Goal: Obtain resource: Download file/media

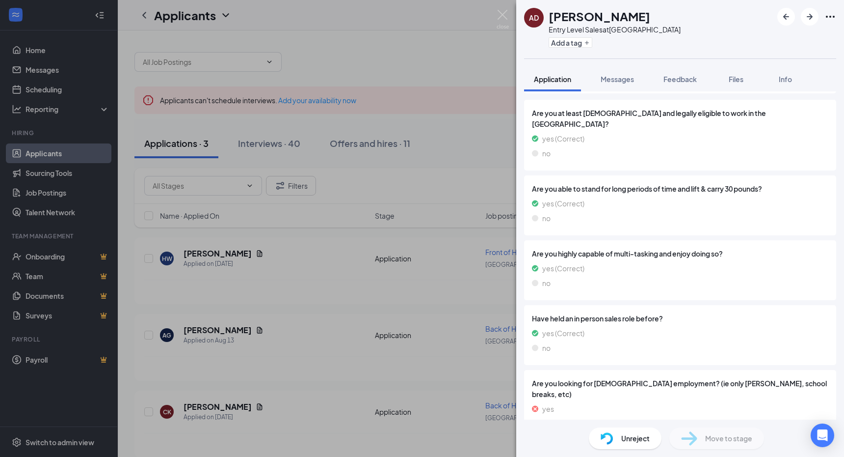
scroll to position [255, 0]
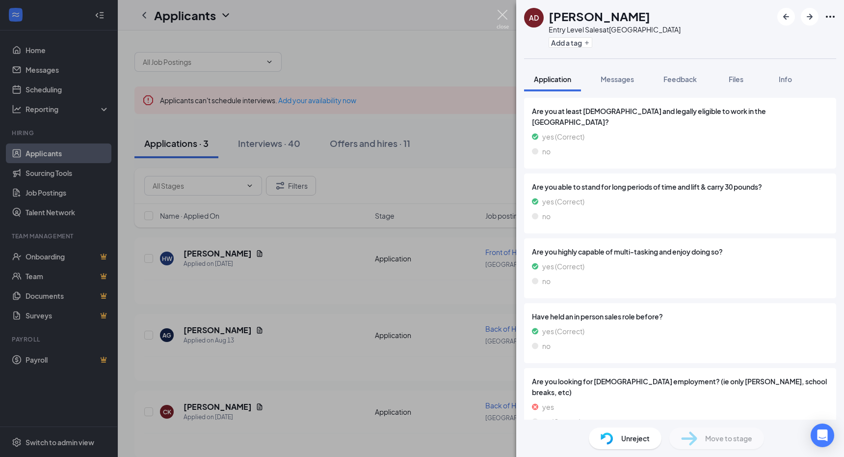
click at [503, 18] on img at bounding box center [503, 19] width 12 height 19
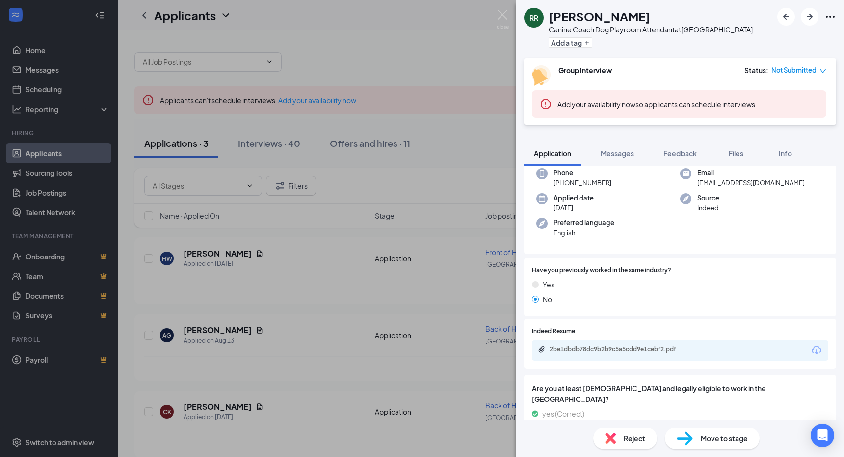
scroll to position [18, 0]
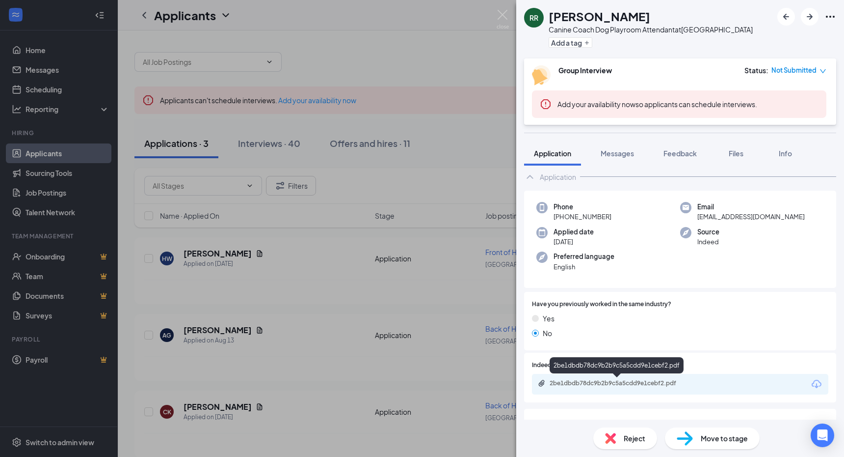
click at [609, 381] on div "2be1dbdb78dc9b2b9c5a5cdd9e1cebf2.pdf" at bounding box center [618, 383] width 137 height 8
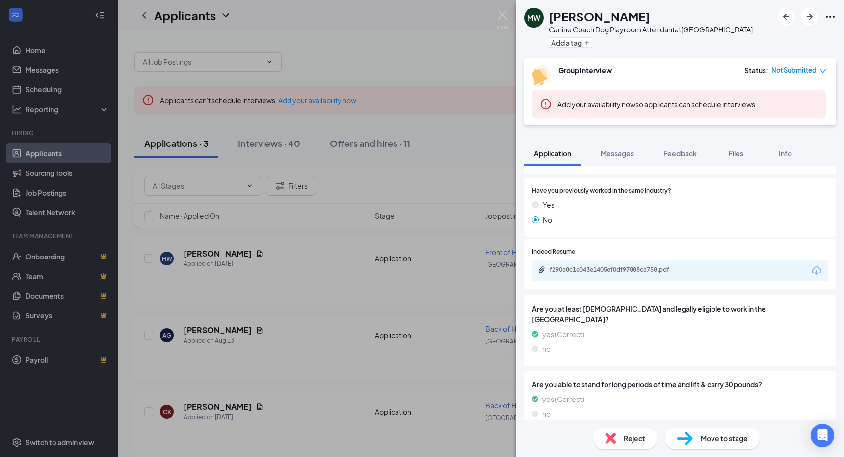
scroll to position [131, 0]
click at [608, 271] on div "f290a8c1e043e1405ef0df97888ca758.pdf" at bounding box center [618, 271] width 137 height 8
